Goal: Find specific page/section: Find specific page/section

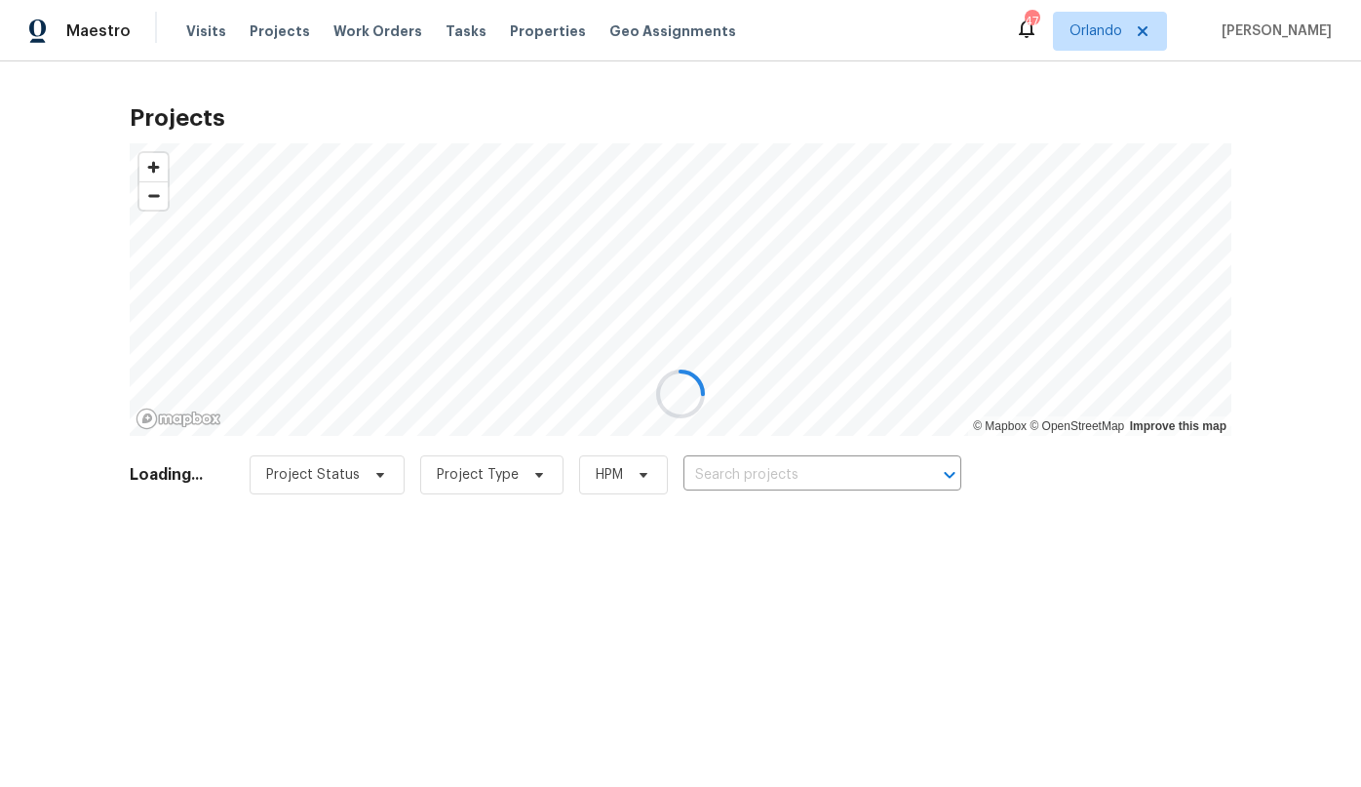
click at [1120, 27] on div at bounding box center [680, 393] width 1361 height 787
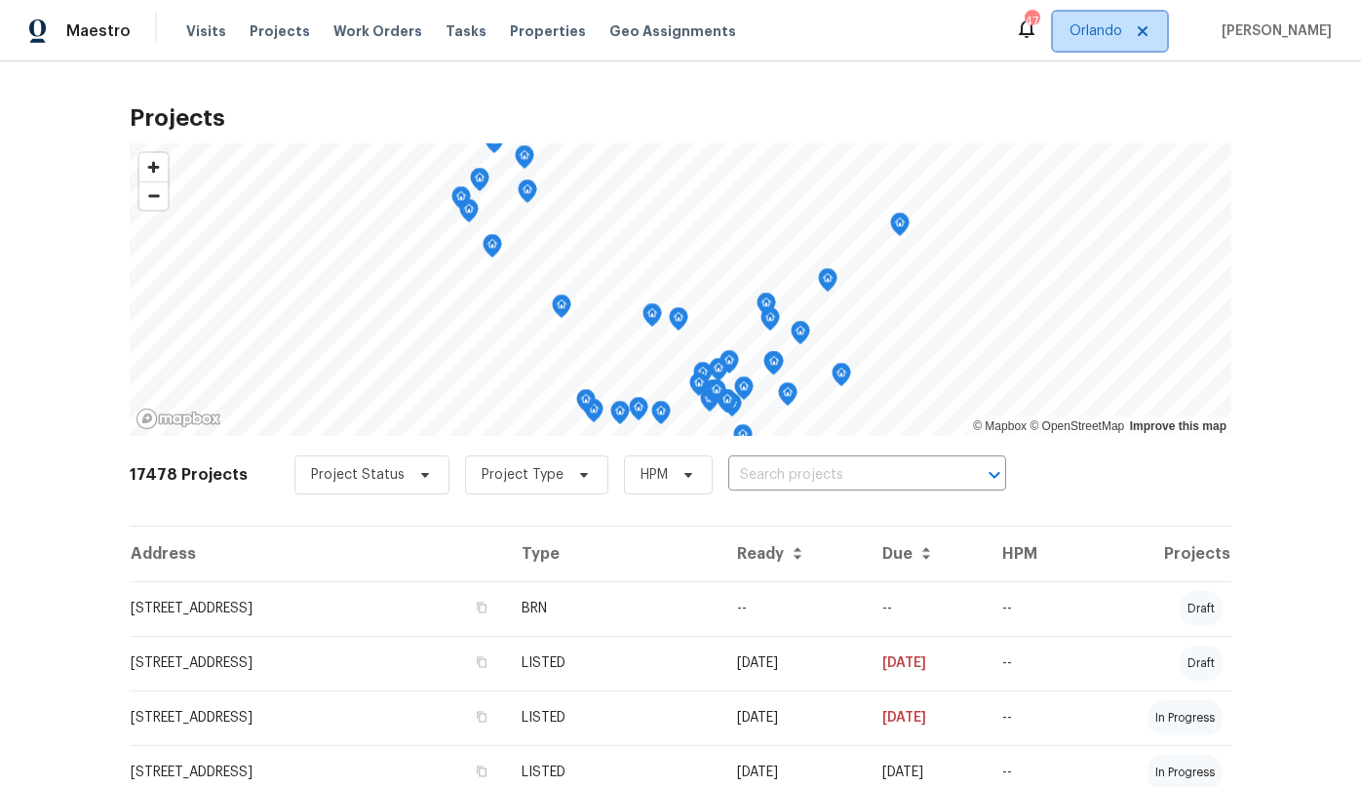
click at [1122, 34] on span "Orlando" at bounding box center [1096, 31] width 53 height 20
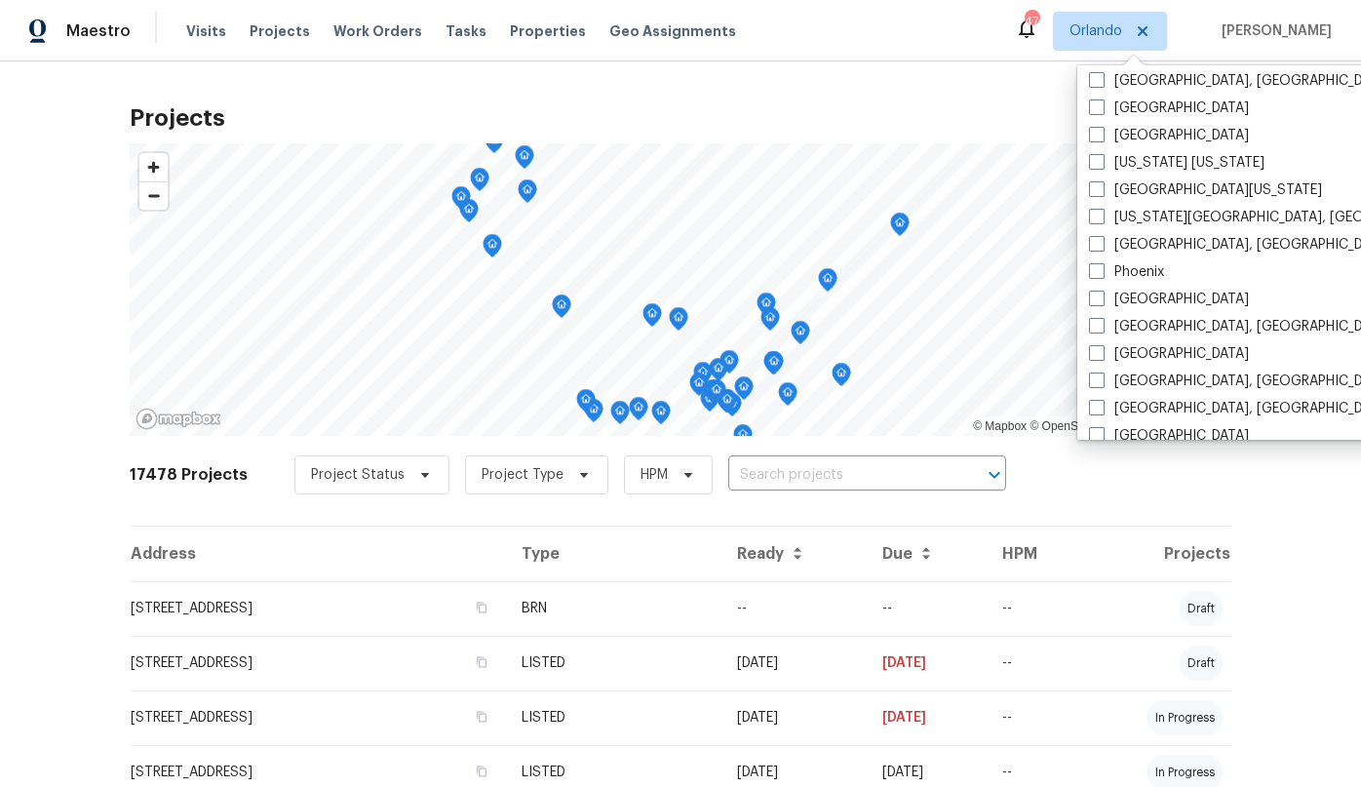
scroll to position [1042, 0]
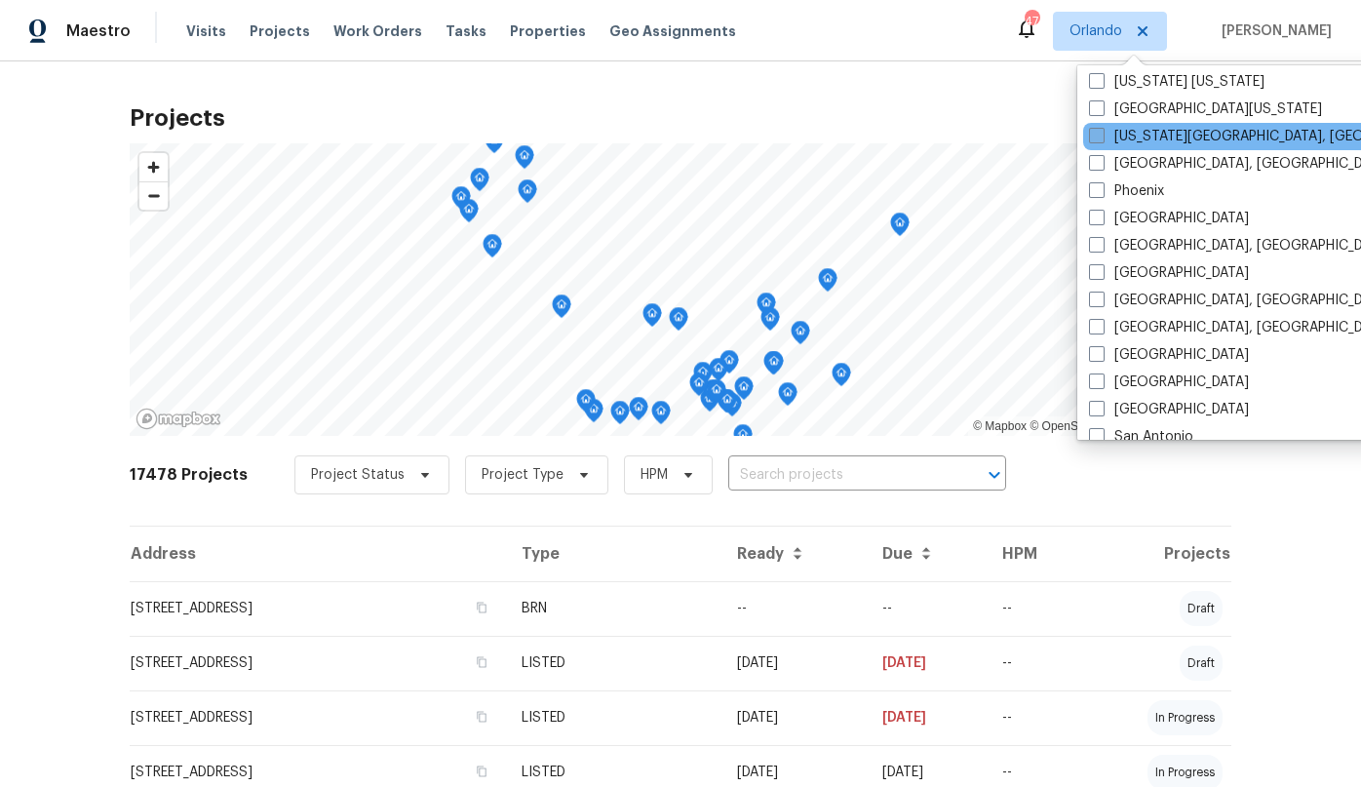
click at [1132, 138] on label "Oklahoma City, OK" at bounding box center [1276, 137] width 375 height 20
click at [1102, 138] on input "Oklahoma City, OK" at bounding box center [1095, 133] width 13 height 13
checkbox input "true"
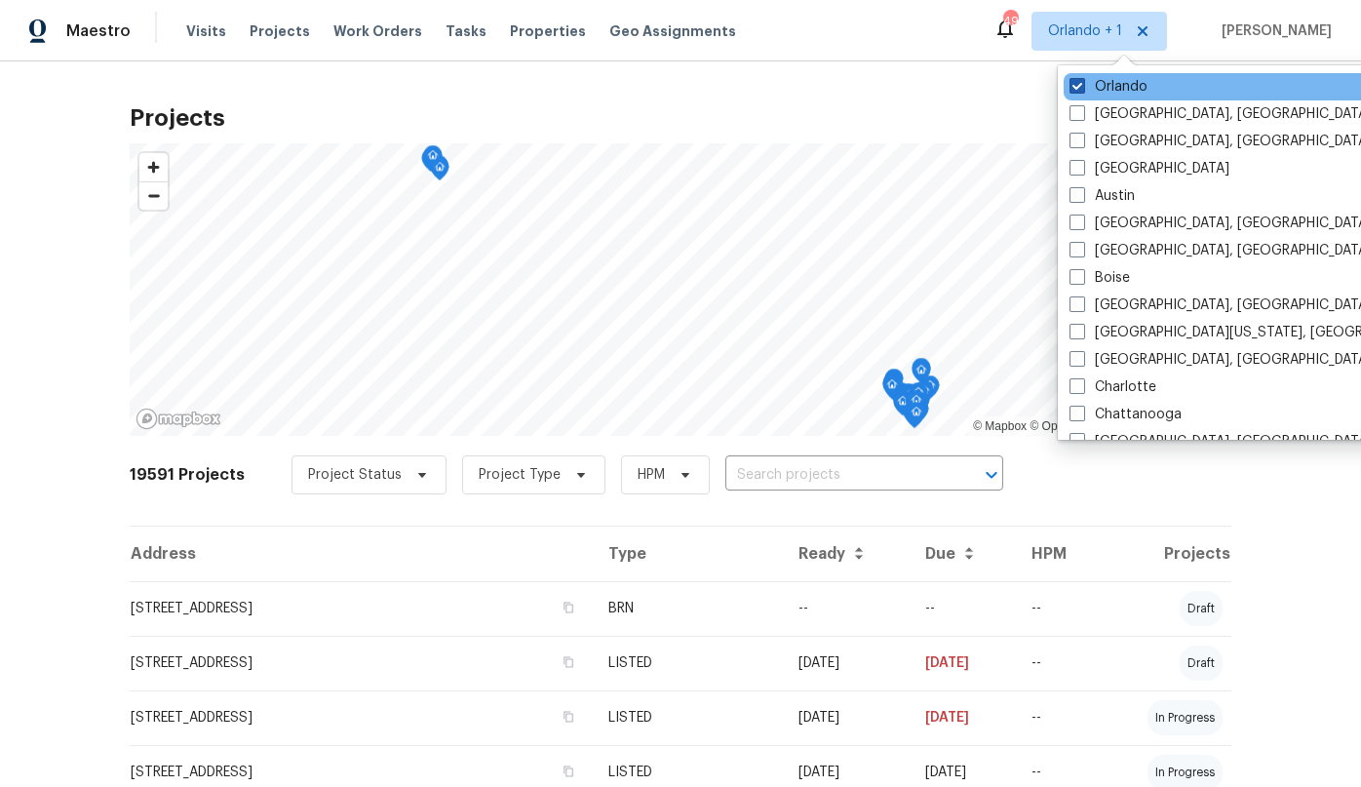
click at [1085, 90] on label "Orlando" at bounding box center [1109, 87] width 78 height 20
click at [1082, 90] on input "Orlando" at bounding box center [1076, 83] width 13 height 13
checkbox input "false"
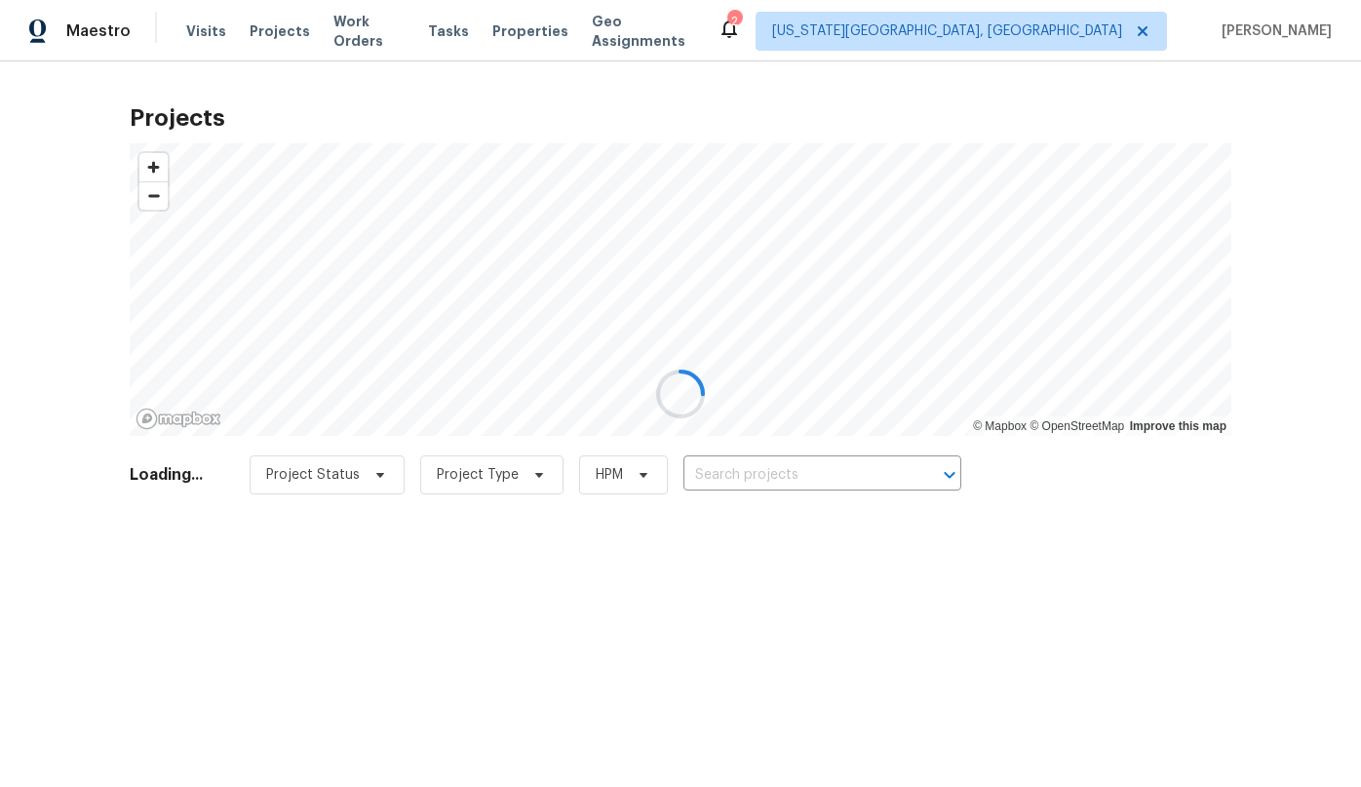
click at [775, 97] on div at bounding box center [680, 393] width 1361 height 787
click at [484, 485] on div at bounding box center [680, 393] width 1361 height 787
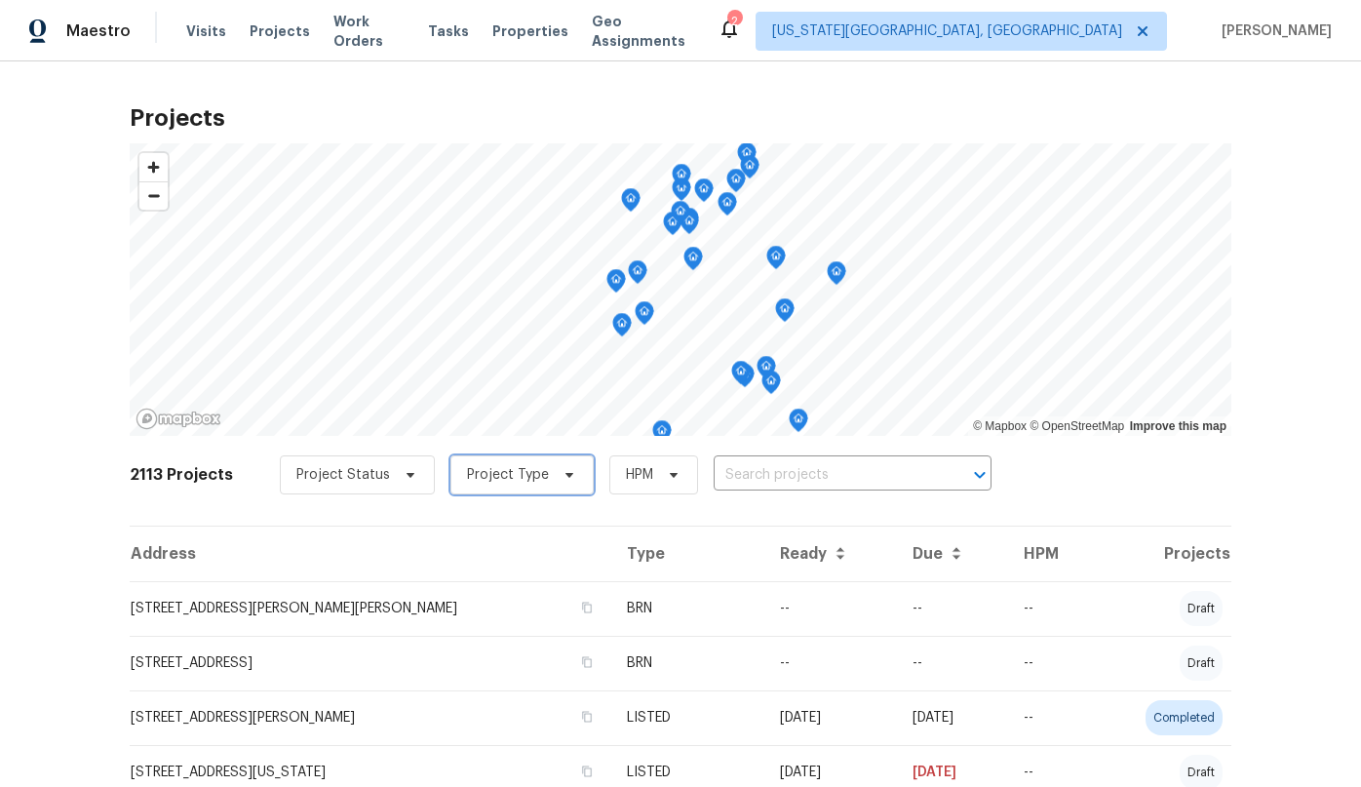
click at [517, 481] on span "Project Type" at bounding box center [508, 475] width 82 height 20
click at [83, 533] on div "Projects © Mapbox © OpenStreetMap Improve this map 2113 Projects Project Status…" at bounding box center [680, 424] width 1361 height 726
click at [342, 22] on span "Work Orders" at bounding box center [369, 31] width 71 height 39
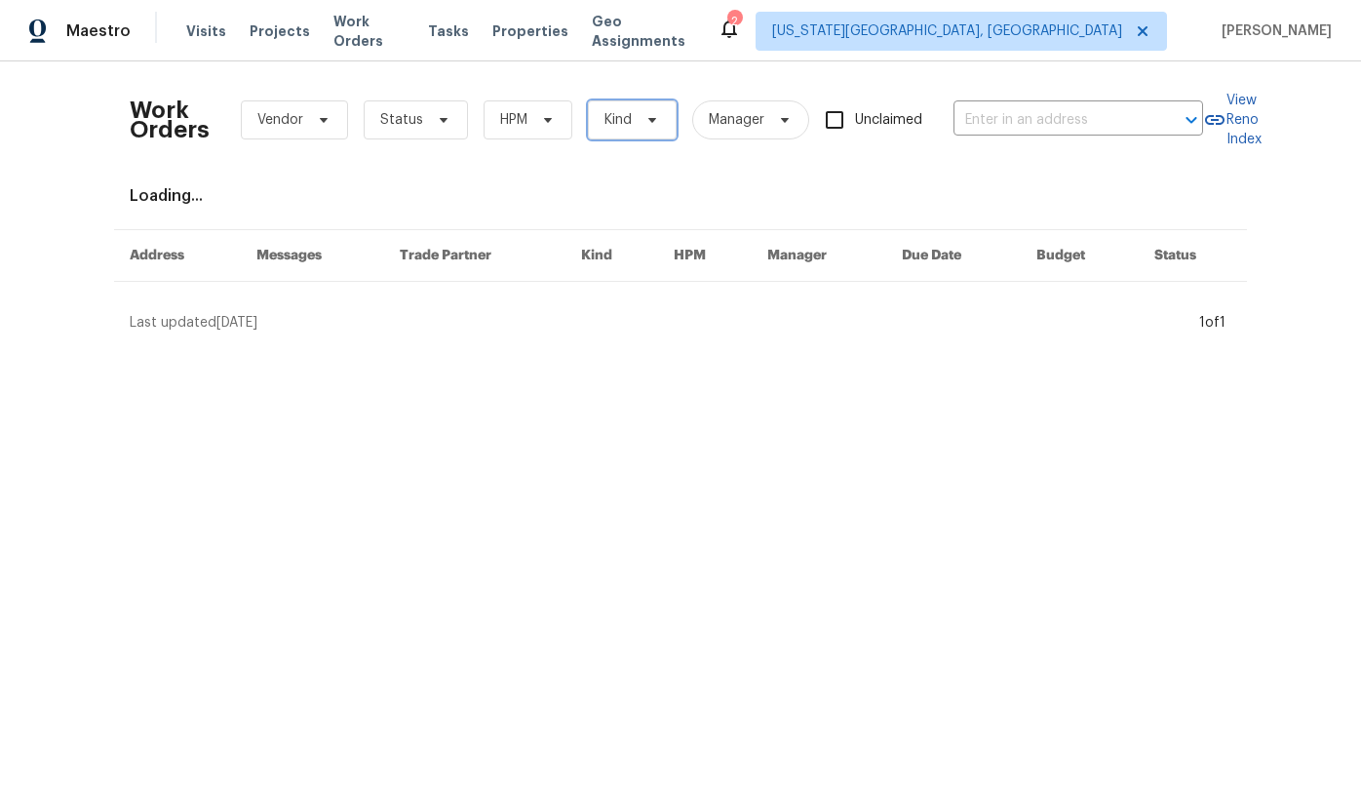
click at [618, 100] on span "Kind" at bounding box center [632, 119] width 89 height 39
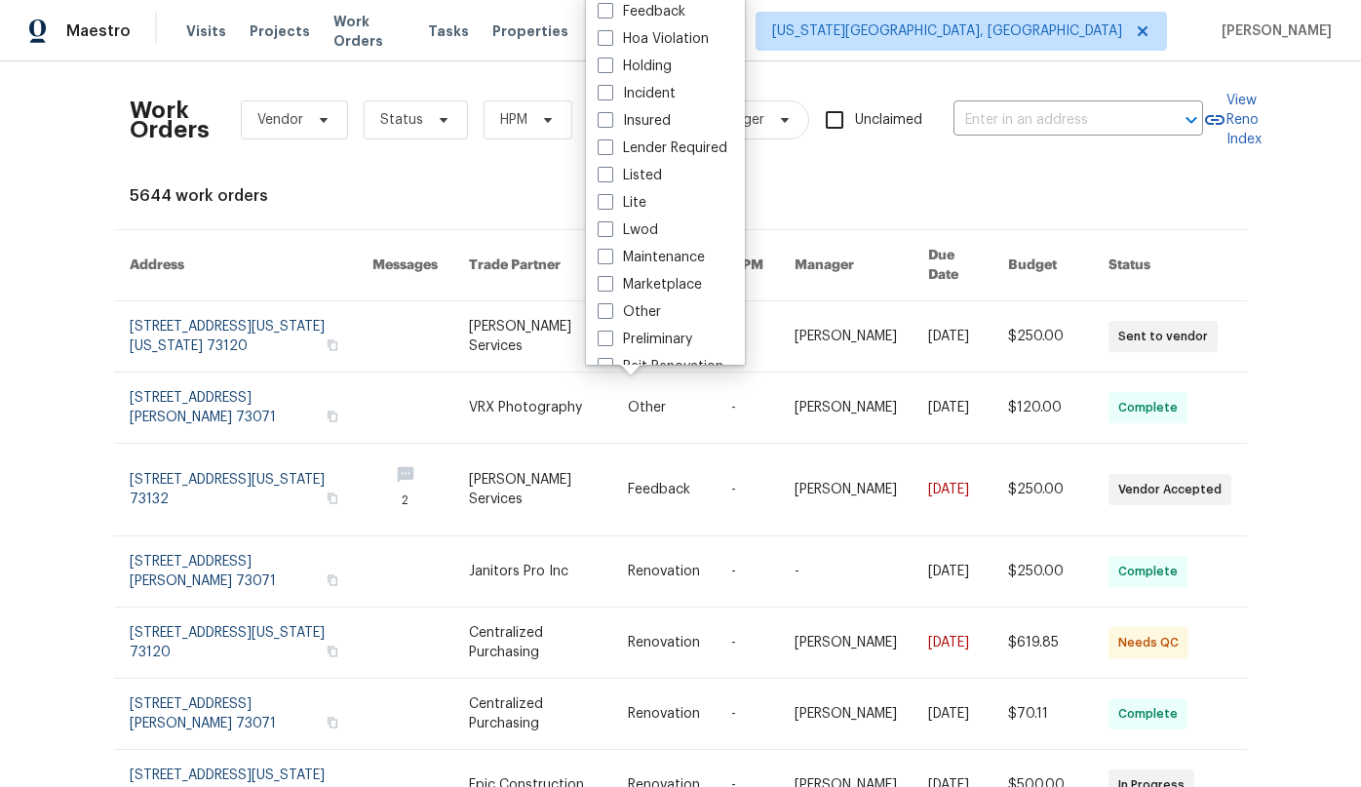
click at [431, 169] on div "Work Orders Vendor Status HPM Kind Manager Unclaimed ​ View Reno Index 5644 wor…" at bounding box center [681, 581] width 1102 height 1008
